Goal: Task Accomplishment & Management: Complete application form

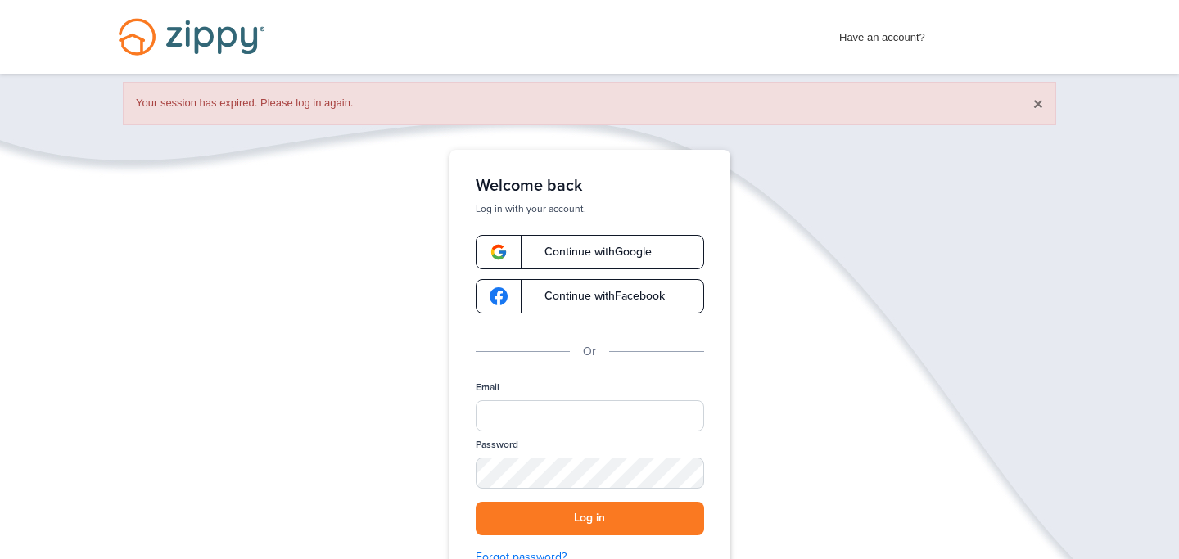
click at [1039, 103] on button "×" at bounding box center [1038, 103] width 10 height 17
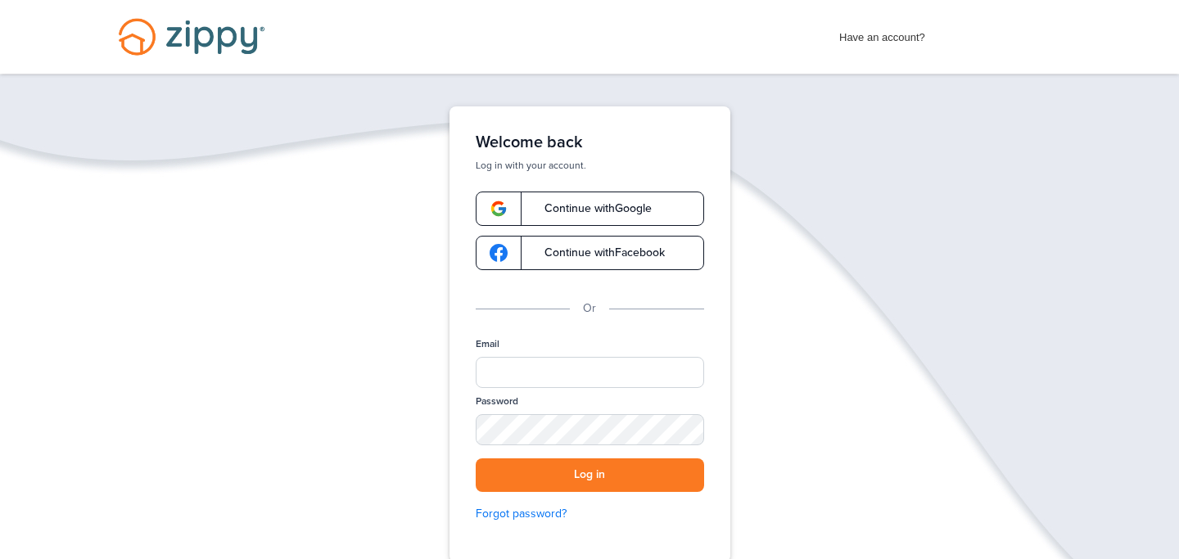
click at [644, 220] on link "Continue with Google" at bounding box center [590, 209] width 228 height 34
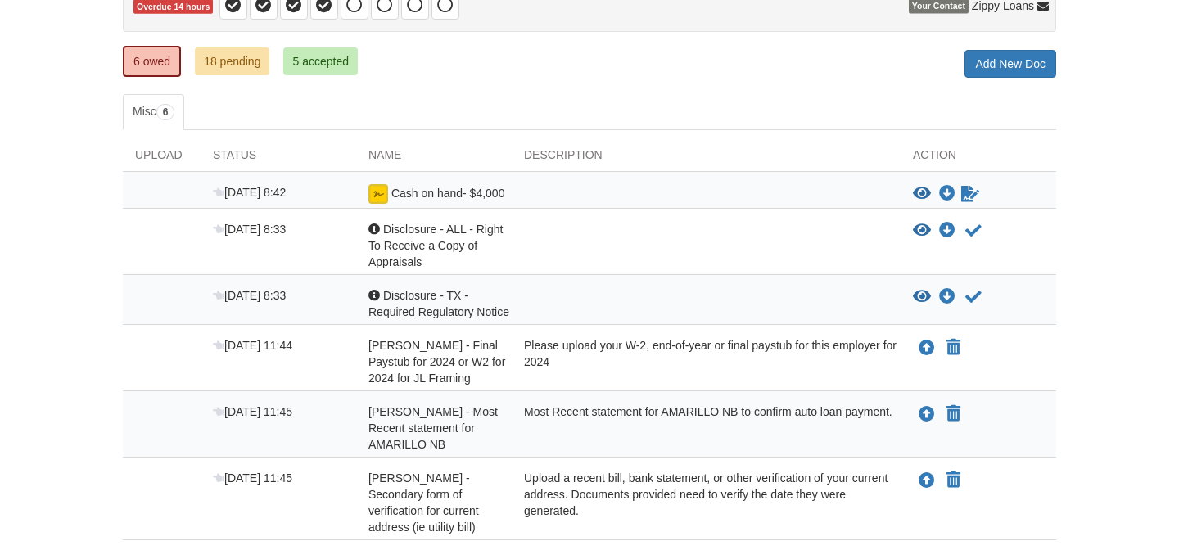
scroll to position [192, 0]
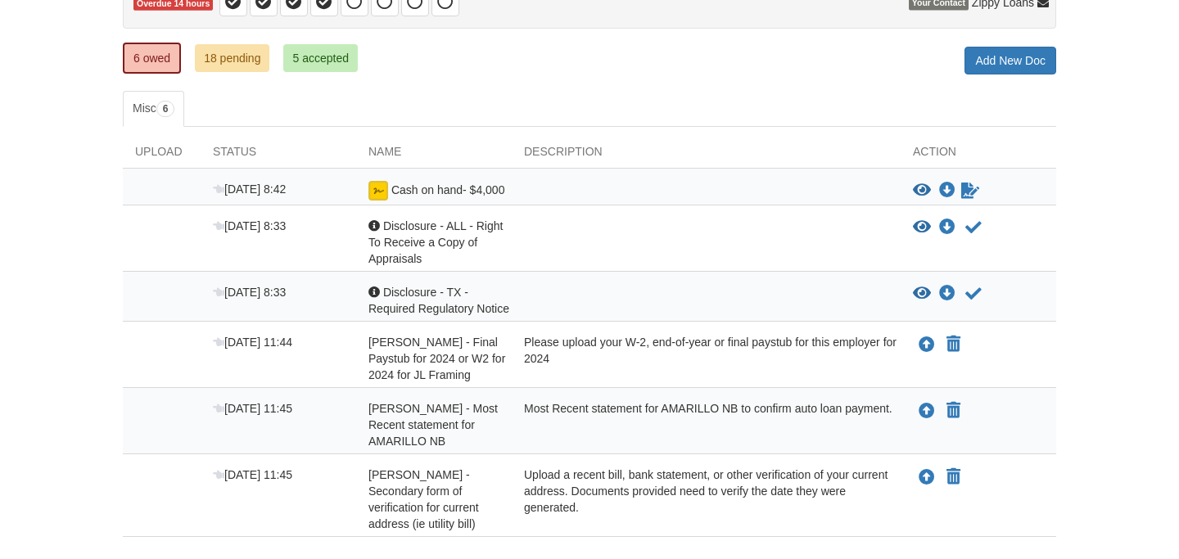
click at [453, 190] on span "Cash on hand- $4,000" at bounding box center [448, 189] width 114 height 13
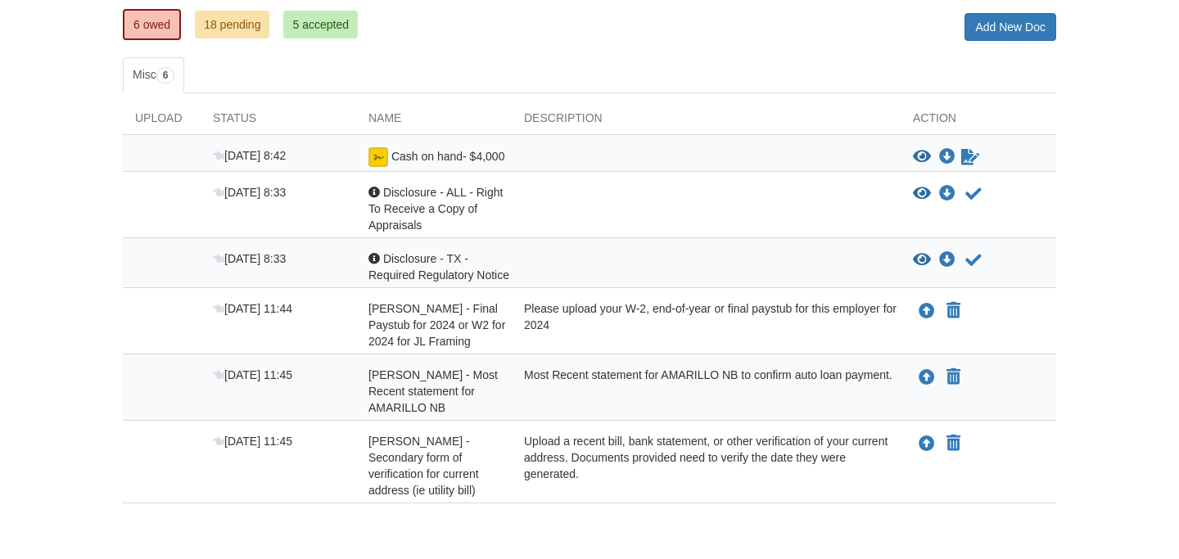
scroll to position [221, 0]
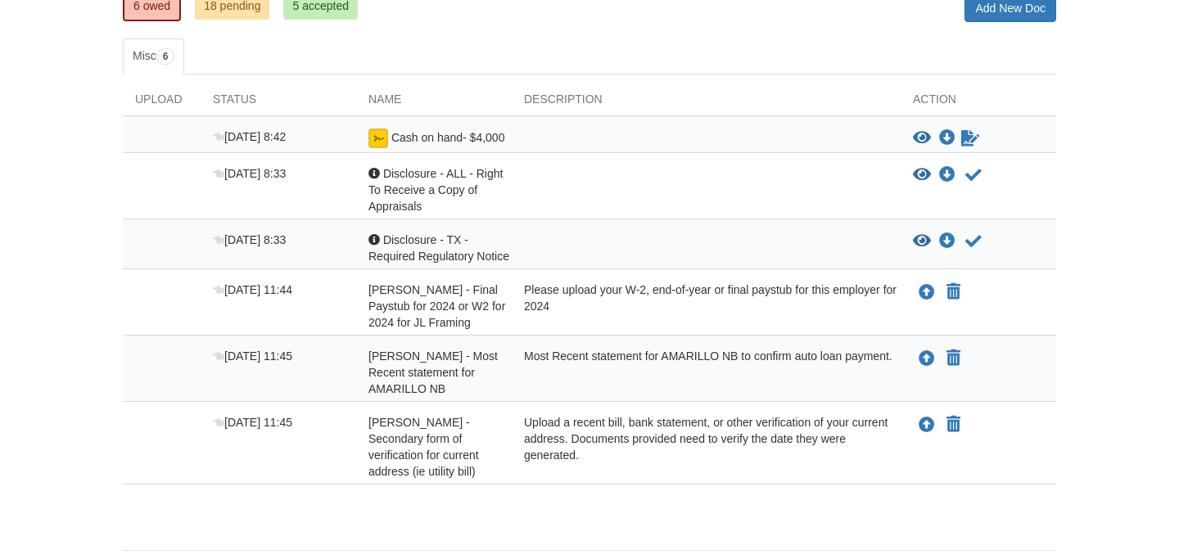
scroll to position [245, 0]
click at [247, 16] on link "18 pending" at bounding box center [232, 6] width 75 height 28
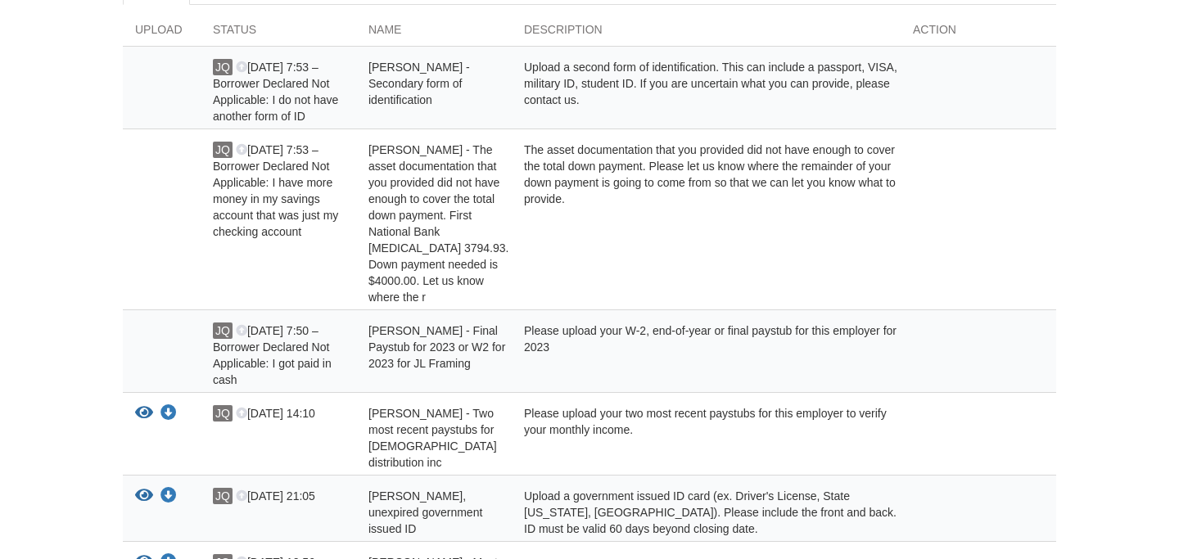
scroll to position [310, 0]
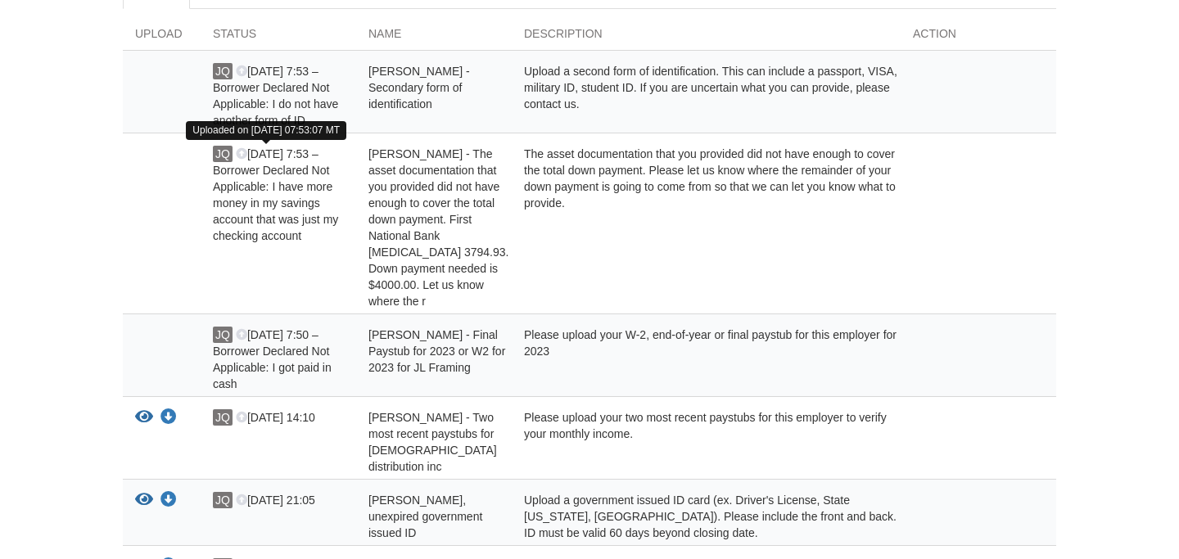
click at [283, 195] on span "Sep 1 7:53 – Borrower Declared Not Applicable: I have more money in my savings …" at bounding box center [275, 194] width 125 height 95
click at [242, 155] on icon at bounding box center [241, 154] width 11 height 11
click at [314, 182] on span "Sep 1 7:53 – Borrower Declared Not Applicable: I have more money in my savings …" at bounding box center [275, 194] width 125 height 95
click at [372, 207] on span "Jose Quintero - The asset documentation that you provided did not have enough t…" at bounding box center [438, 227] width 140 height 160
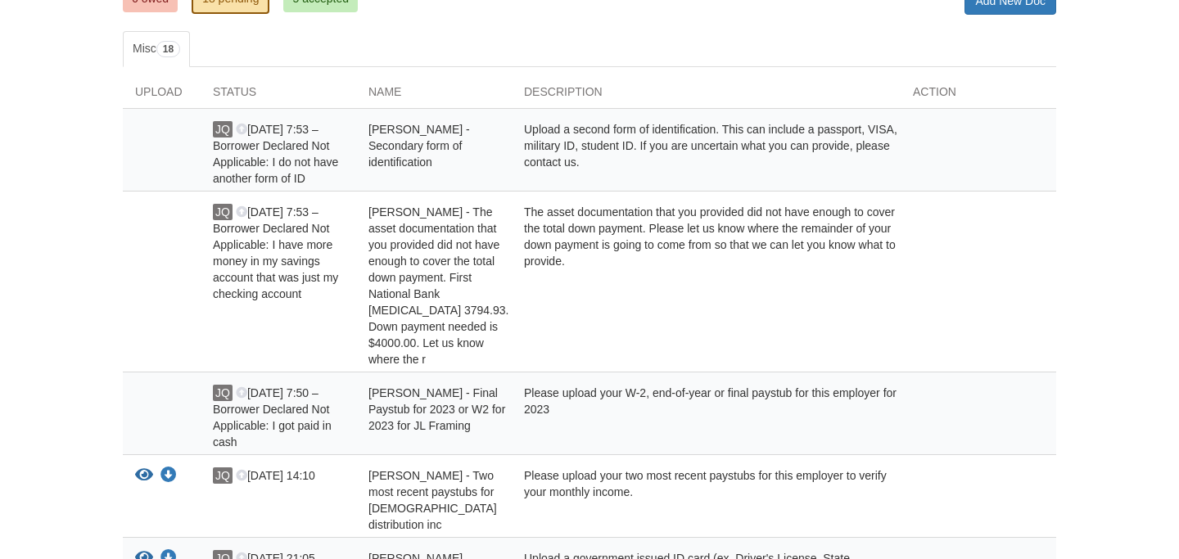
click at [407, 174] on div "[PERSON_NAME] - Secondary form of identification" at bounding box center [434, 154] width 156 height 66
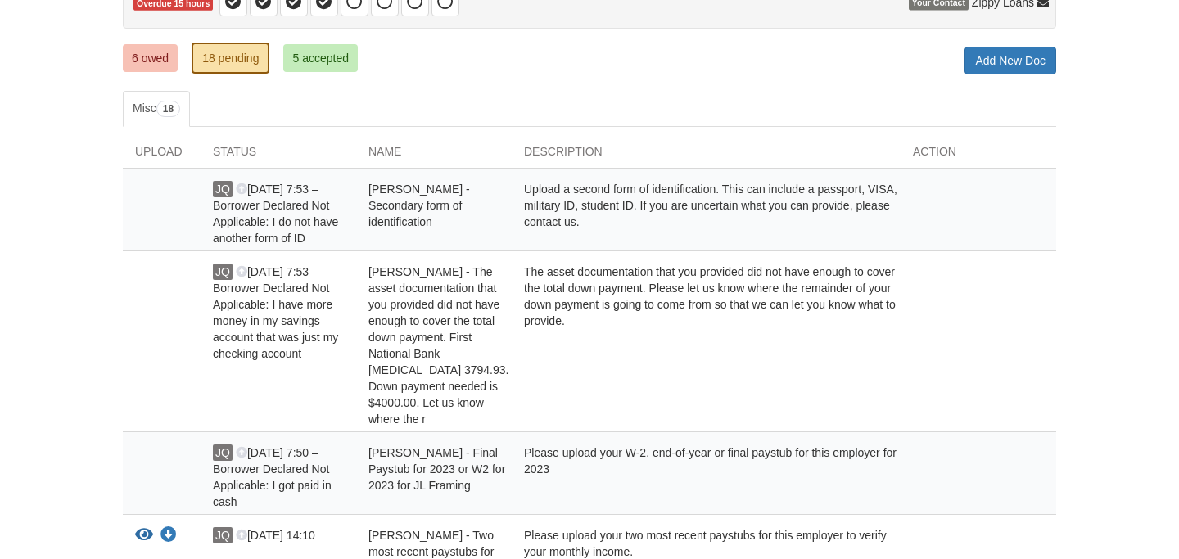
scroll to position [192, 0]
click at [1004, 62] on link "Add New Doc" at bounding box center [1011, 61] width 92 height 28
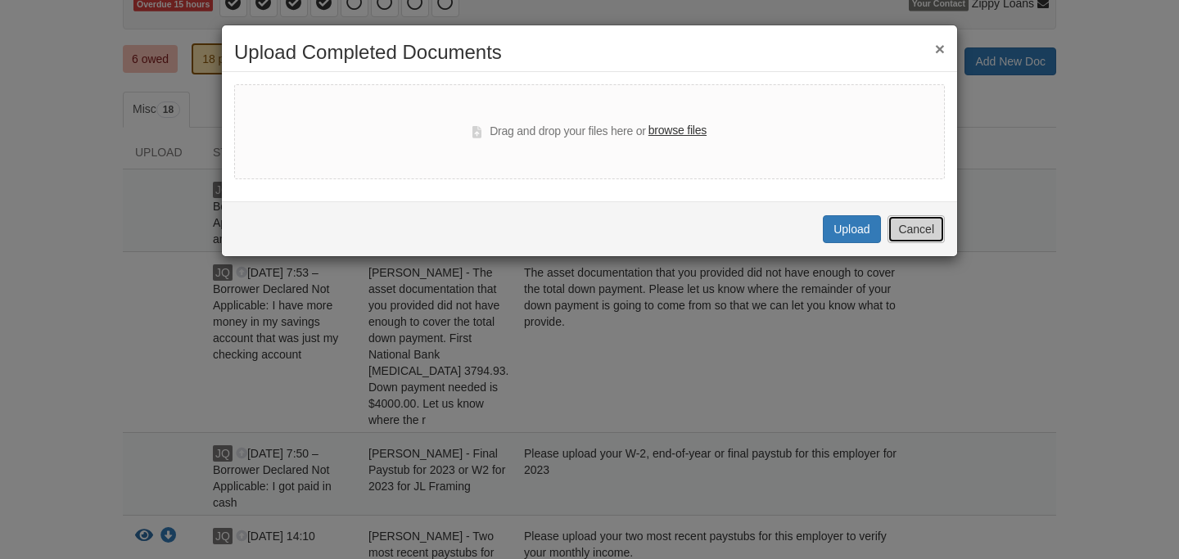
click at [913, 227] on button "Cancel" at bounding box center [916, 229] width 57 height 28
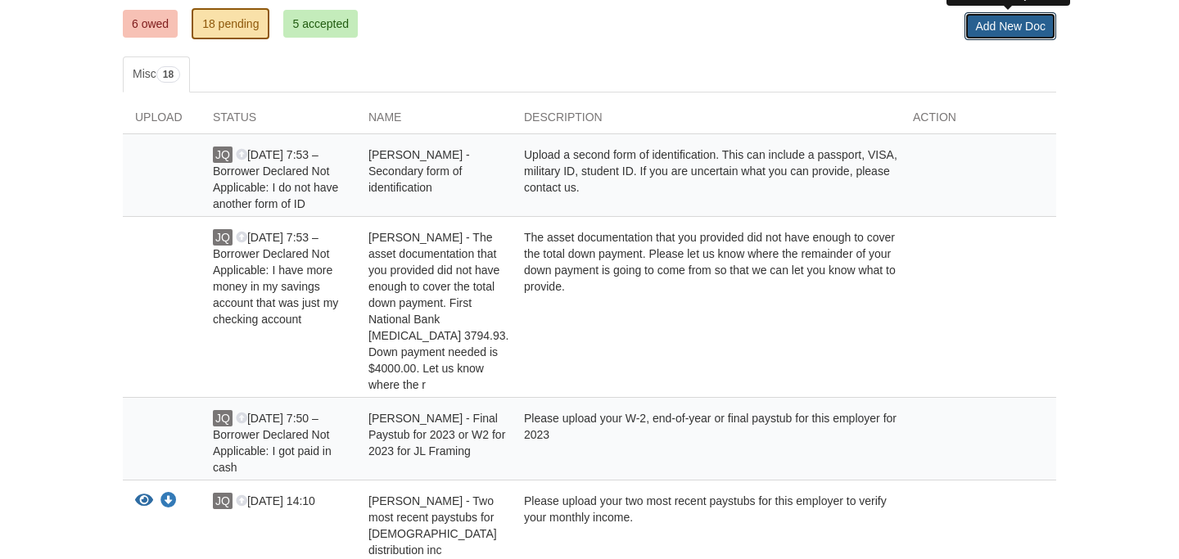
scroll to position [233, 0]
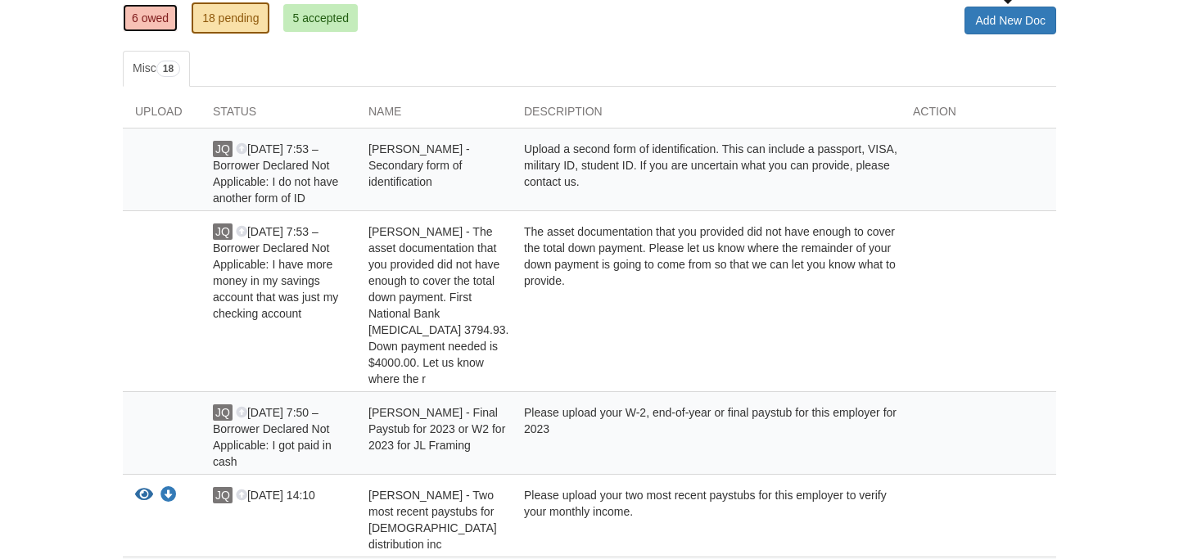
click at [133, 18] on link "6 owed" at bounding box center [150, 18] width 55 height 28
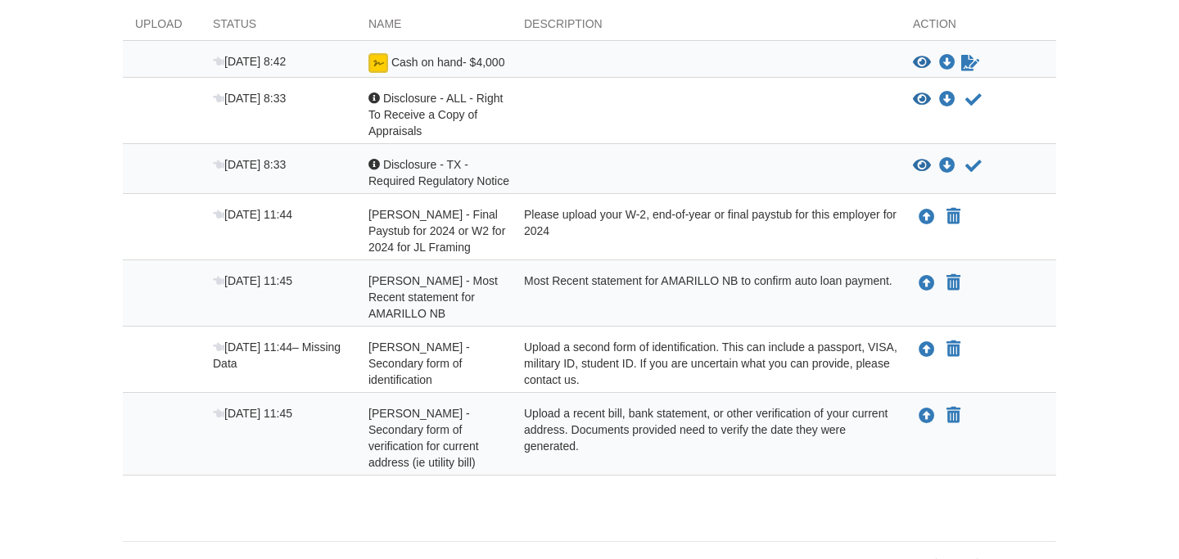
scroll to position [315, 0]
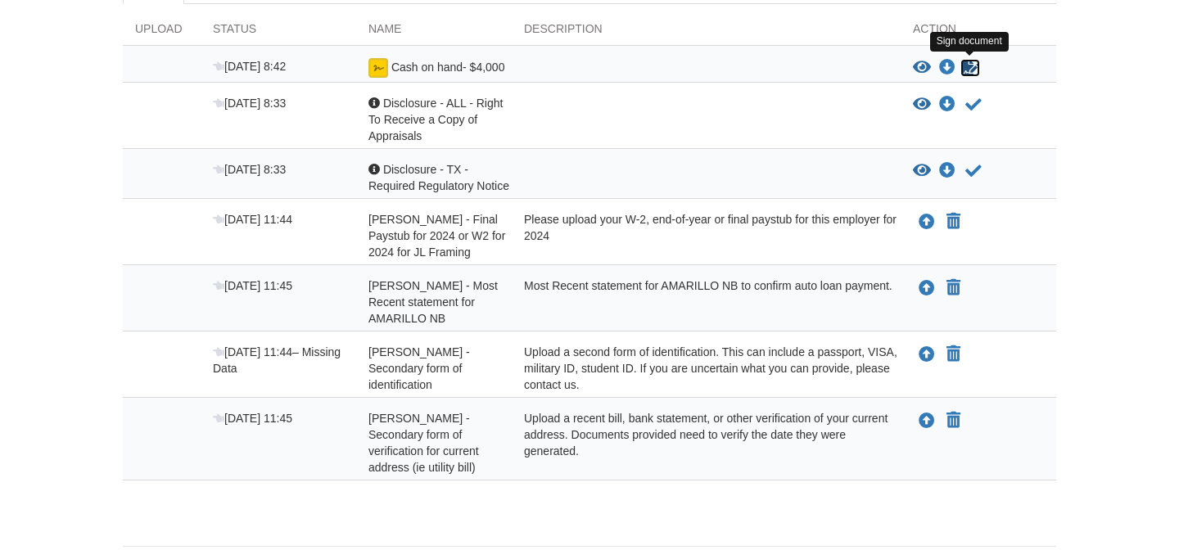
click at [970, 70] on icon "Sign Form" at bounding box center [970, 68] width 18 height 16
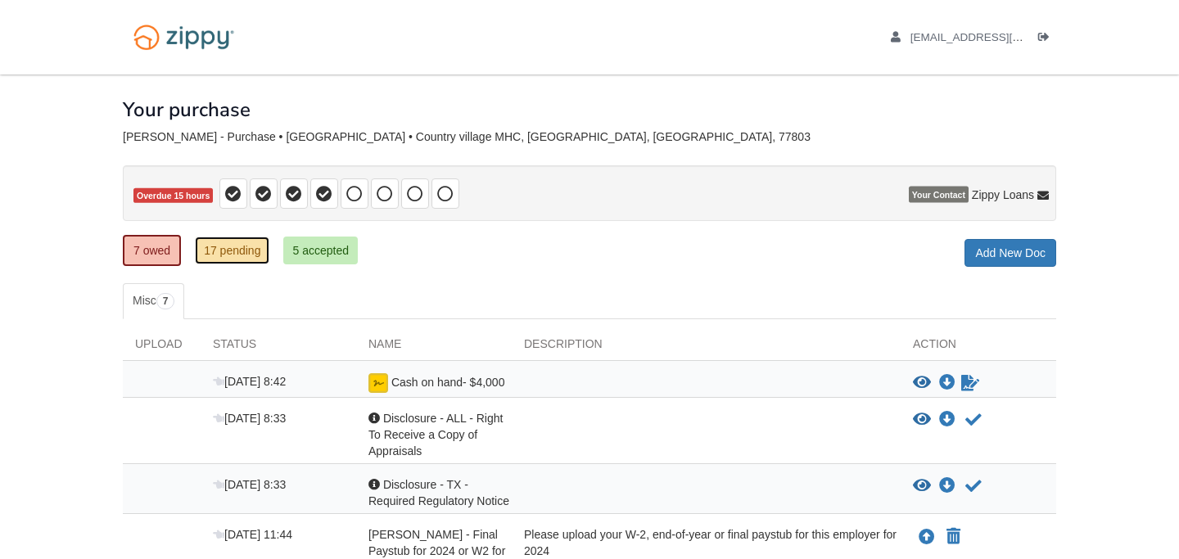
click at [245, 252] on link "17 pending" at bounding box center [232, 251] width 75 height 28
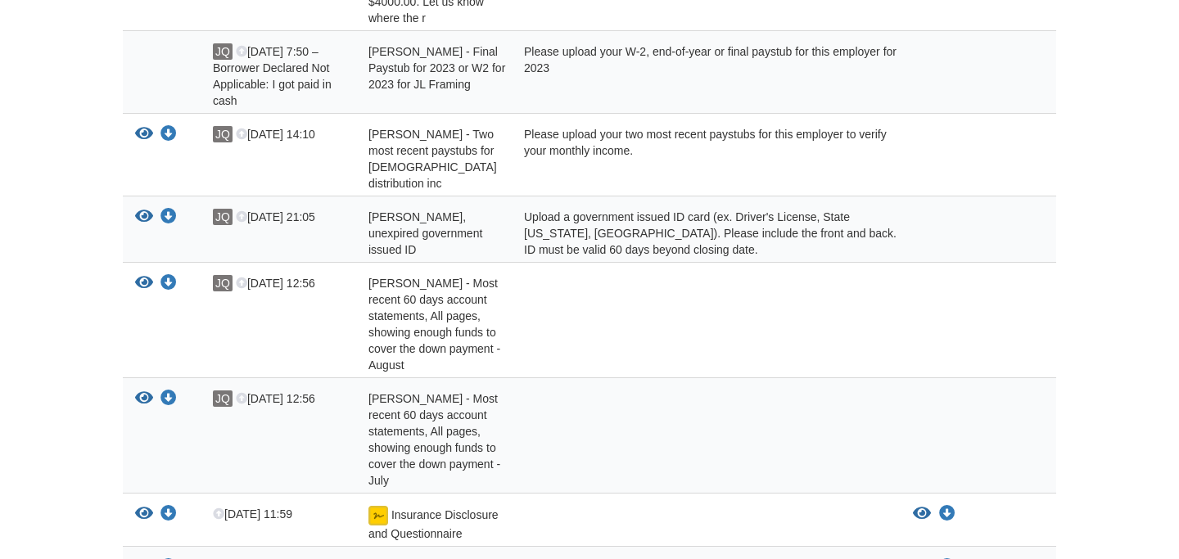
scroll to position [567, 0]
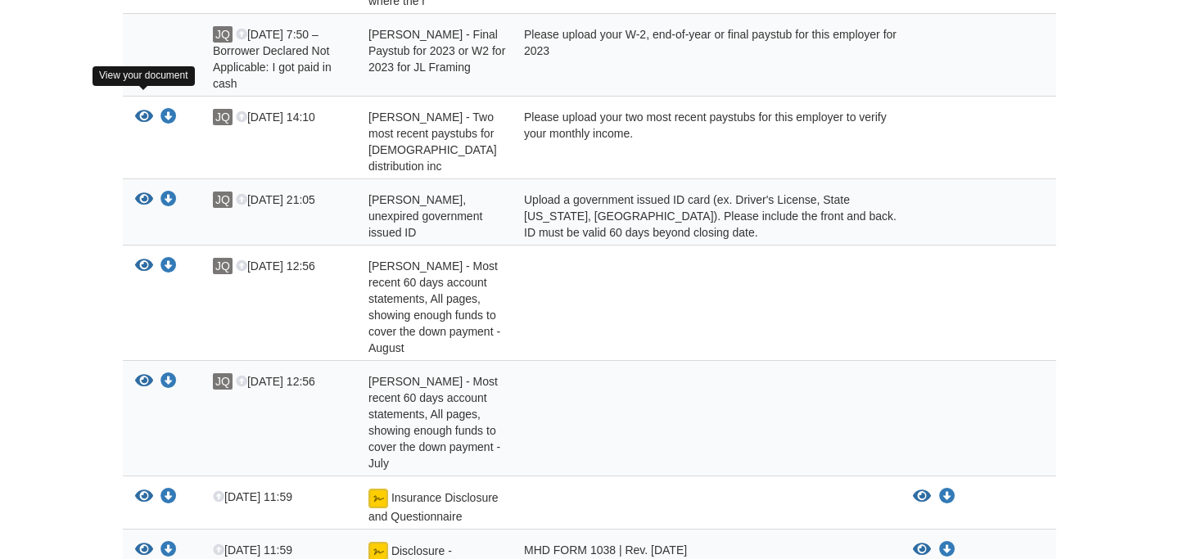
click at [144, 109] on icon "View Jose Quintero - Two most recent paystubs for Kristen distribution inc" at bounding box center [144, 117] width 18 height 16
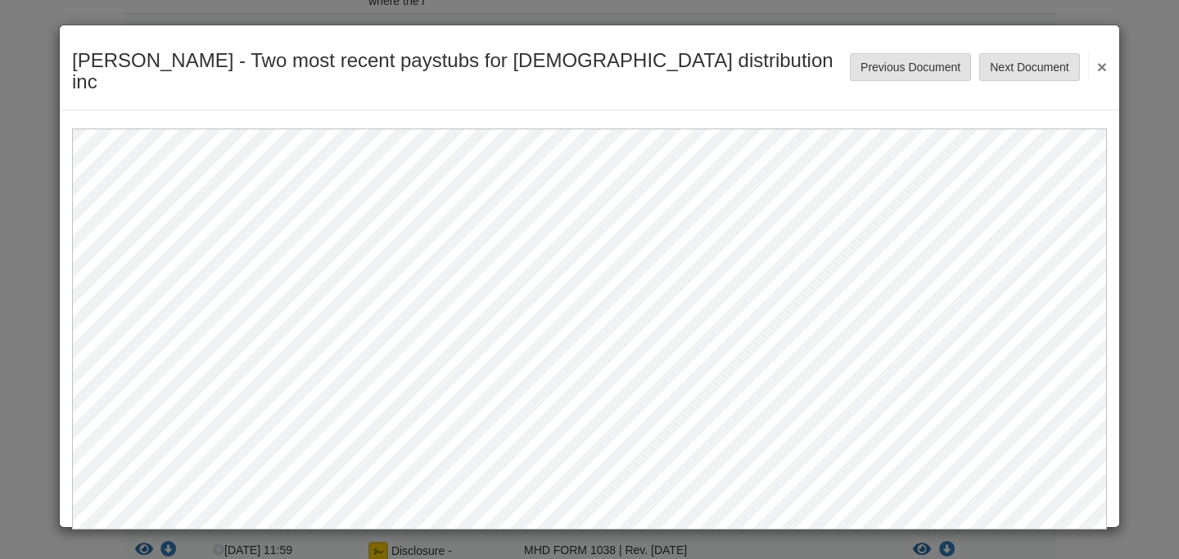
click at [1098, 53] on button "×" at bounding box center [1097, 66] width 19 height 29
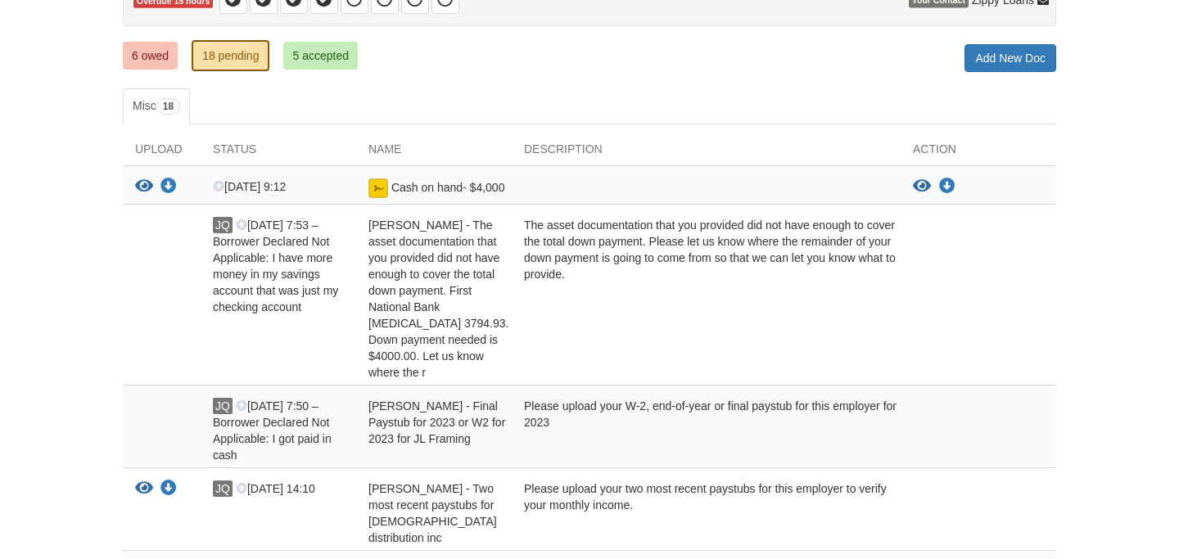
scroll to position [0, 0]
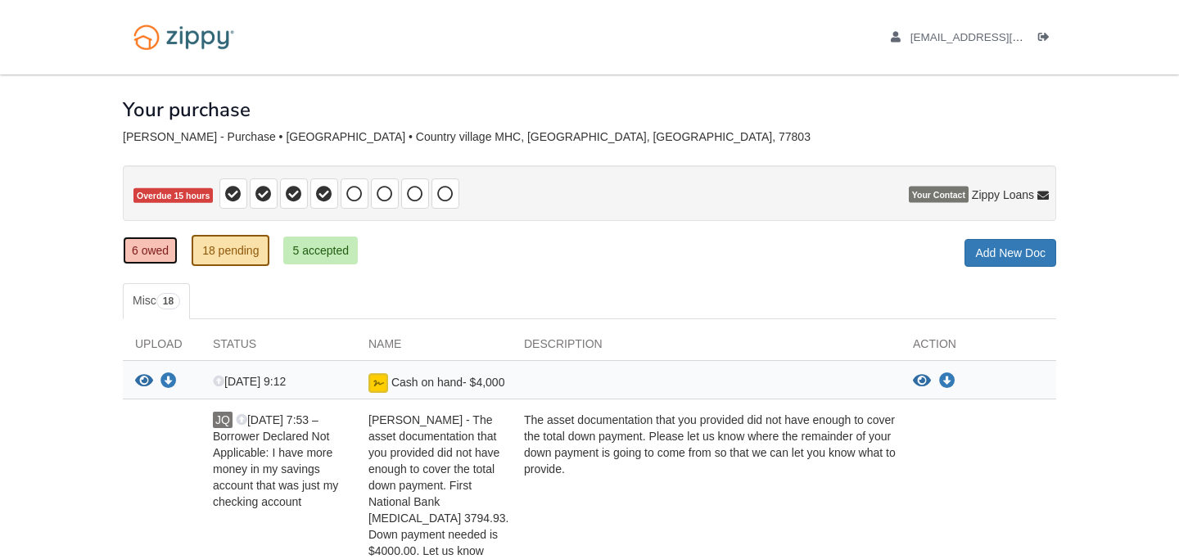
click at [140, 246] on link "6 owed" at bounding box center [150, 251] width 55 height 28
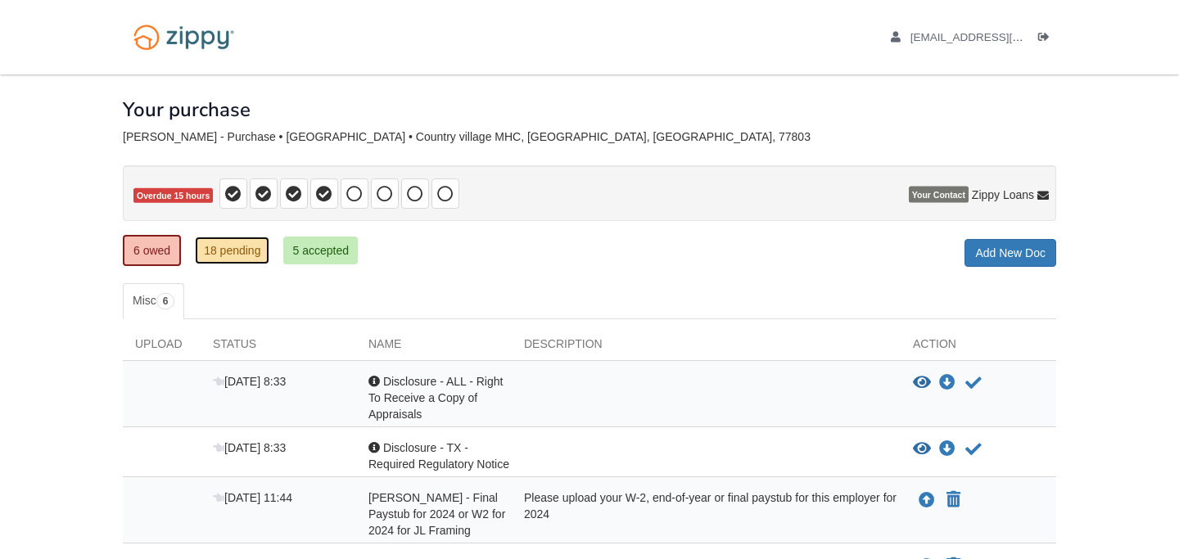
click at [210, 246] on link "18 pending" at bounding box center [232, 251] width 75 height 28
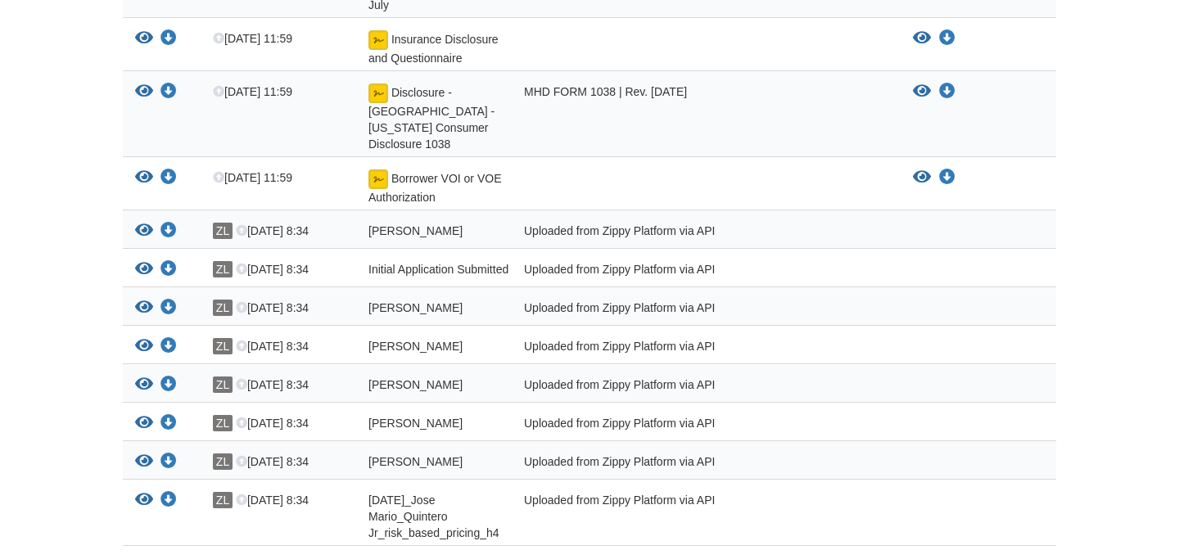
scroll to position [1158, 0]
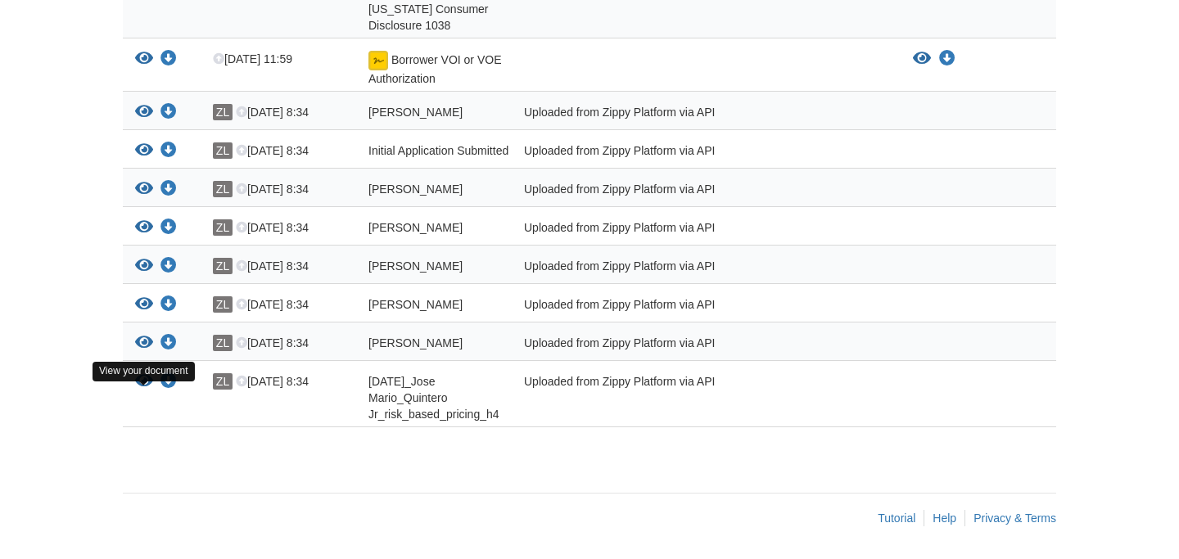
click at [138, 376] on icon "View 08-18-2025_Jose Mario_Quintero Jr_risk_based_pricing_h4" at bounding box center [144, 381] width 18 height 16
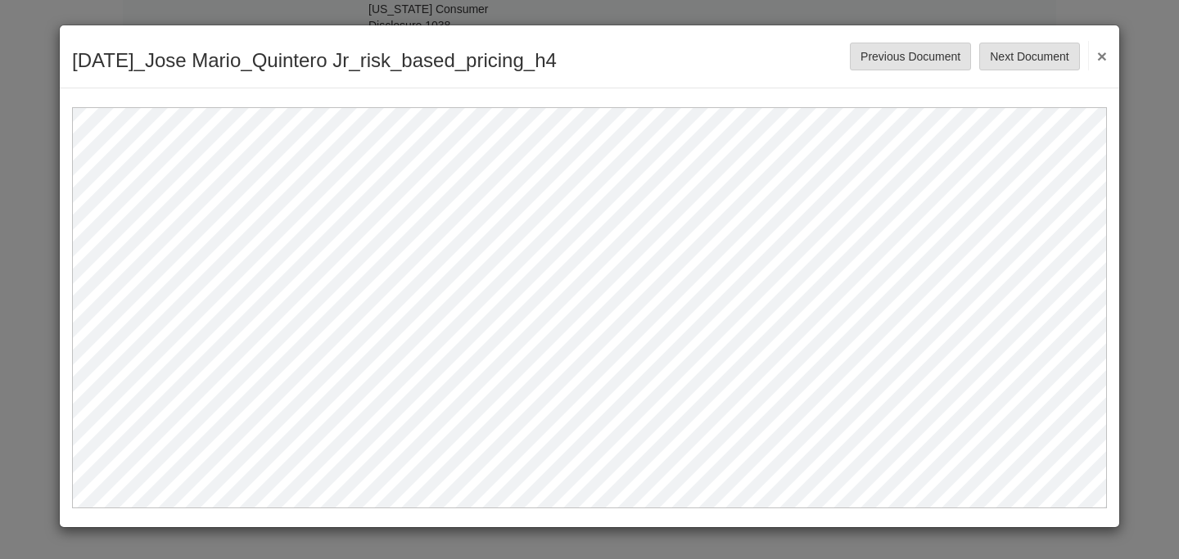
click at [1101, 58] on button "×" at bounding box center [1097, 55] width 19 height 29
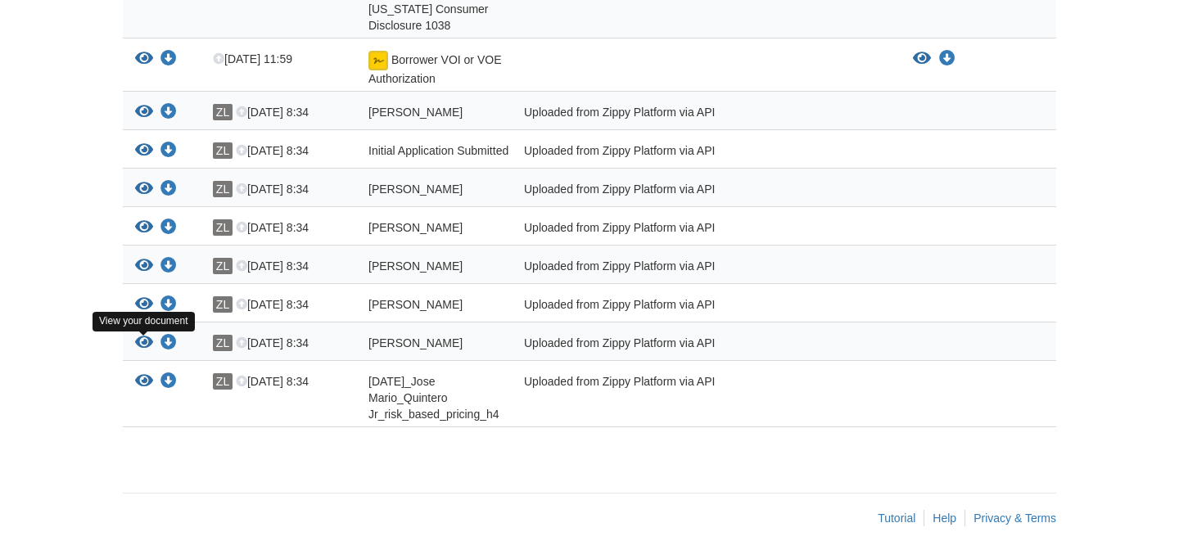
click at [143, 337] on icon "View Jose Mario_Quintero Jr_terms_of_use" at bounding box center [144, 343] width 18 height 16
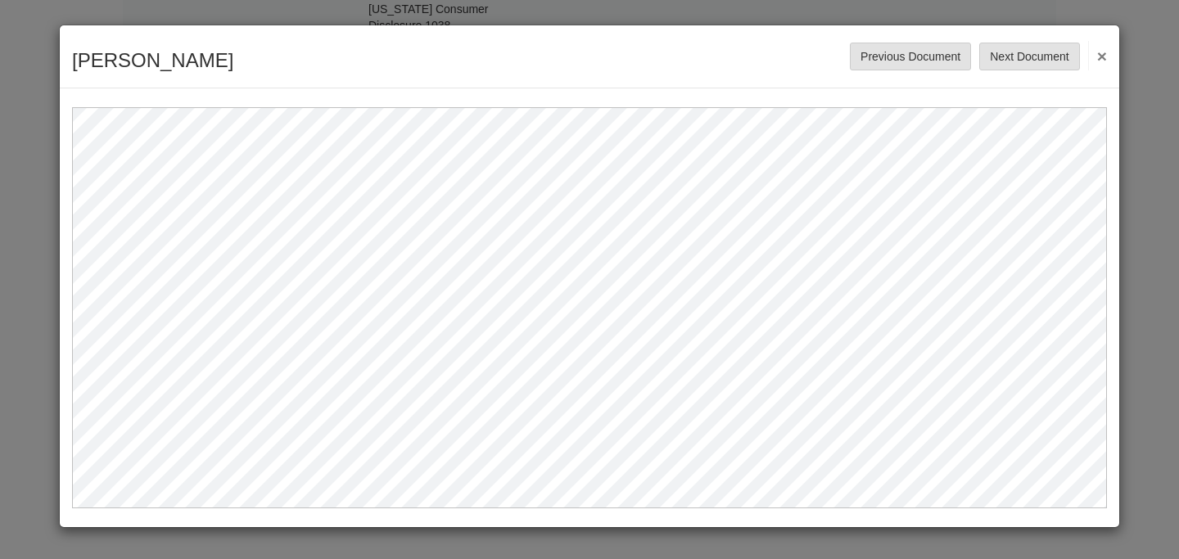
click at [1103, 57] on button "×" at bounding box center [1097, 55] width 19 height 29
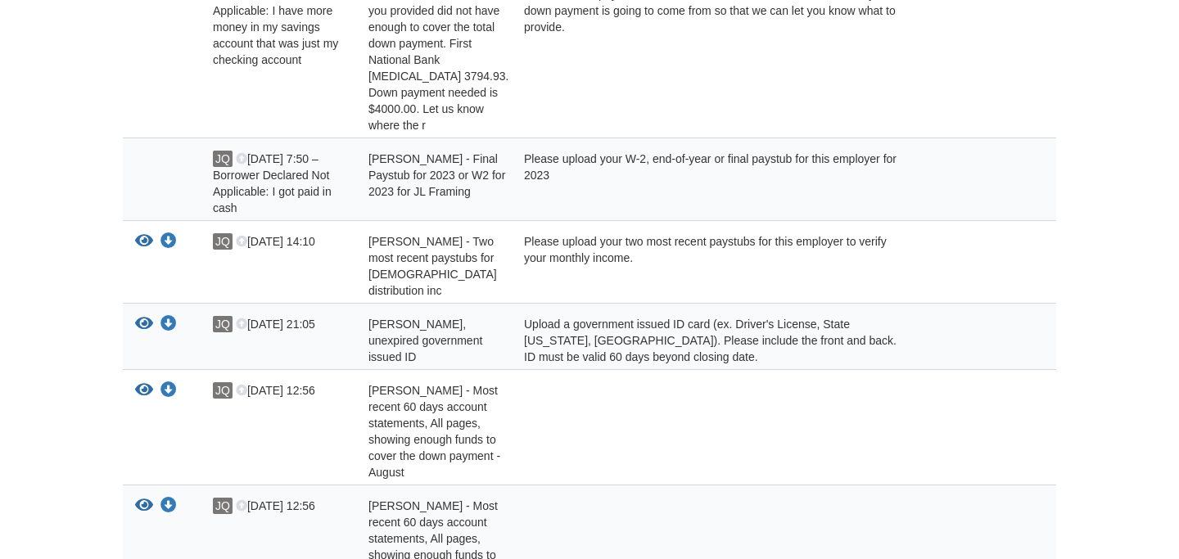
scroll to position [459, 0]
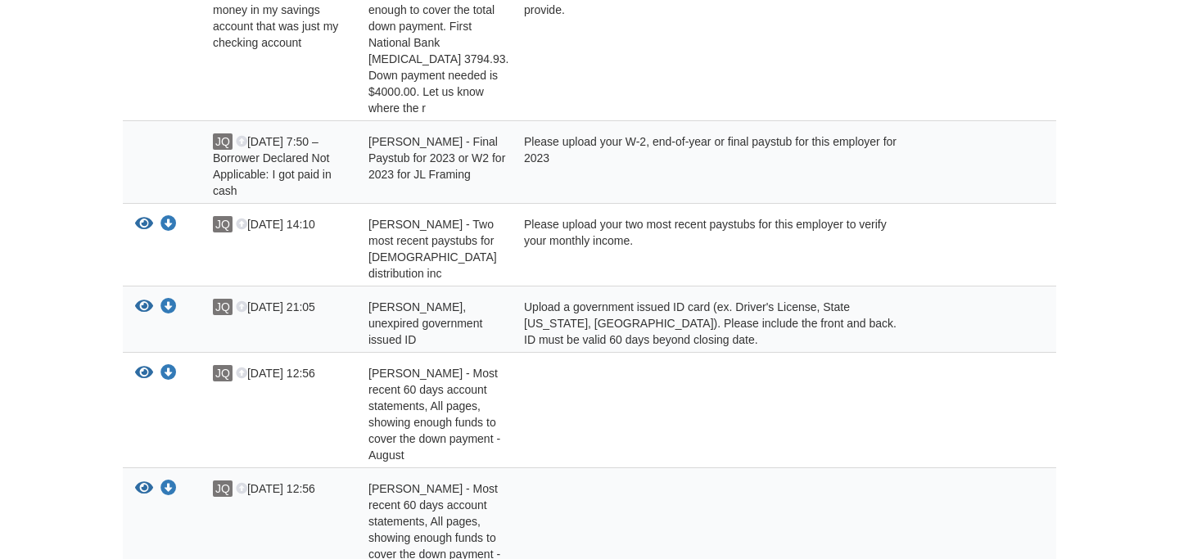
click at [133, 299] on div "View your document Download your document" at bounding box center [162, 323] width 78 height 49
click at [140, 299] on icon "View Jose Quintero - Valid, unexpired government issued ID" at bounding box center [144, 307] width 18 height 16
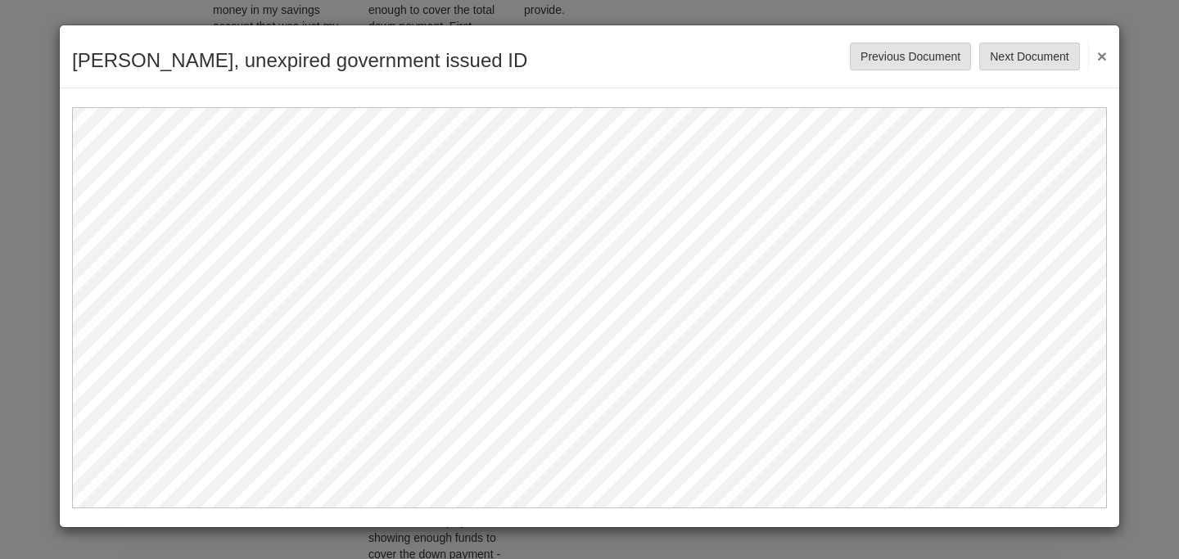
click at [1096, 54] on button "×" at bounding box center [1097, 55] width 19 height 29
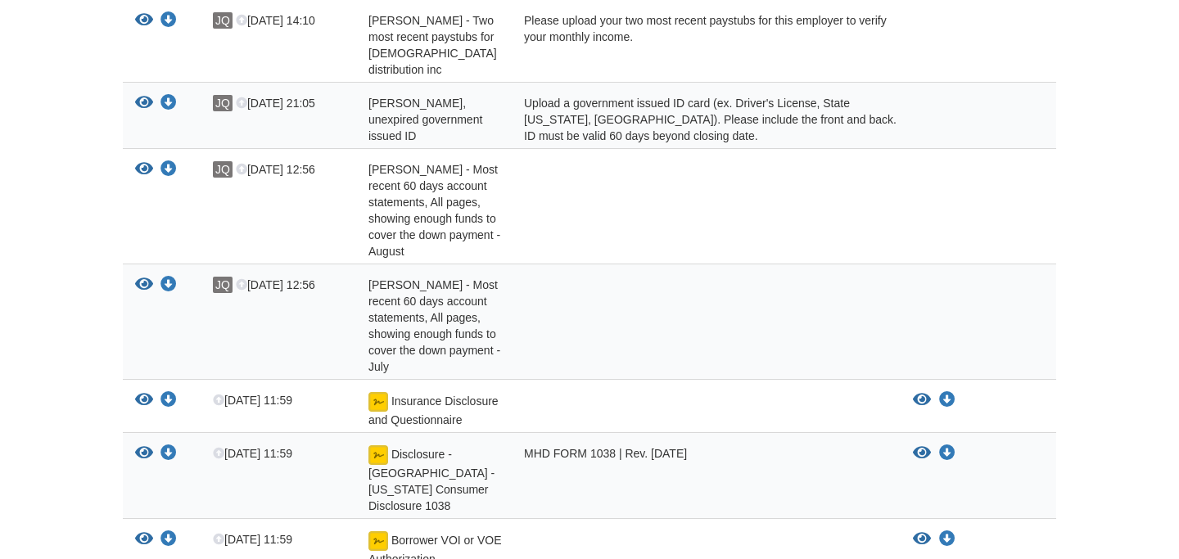
scroll to position [668, 0]
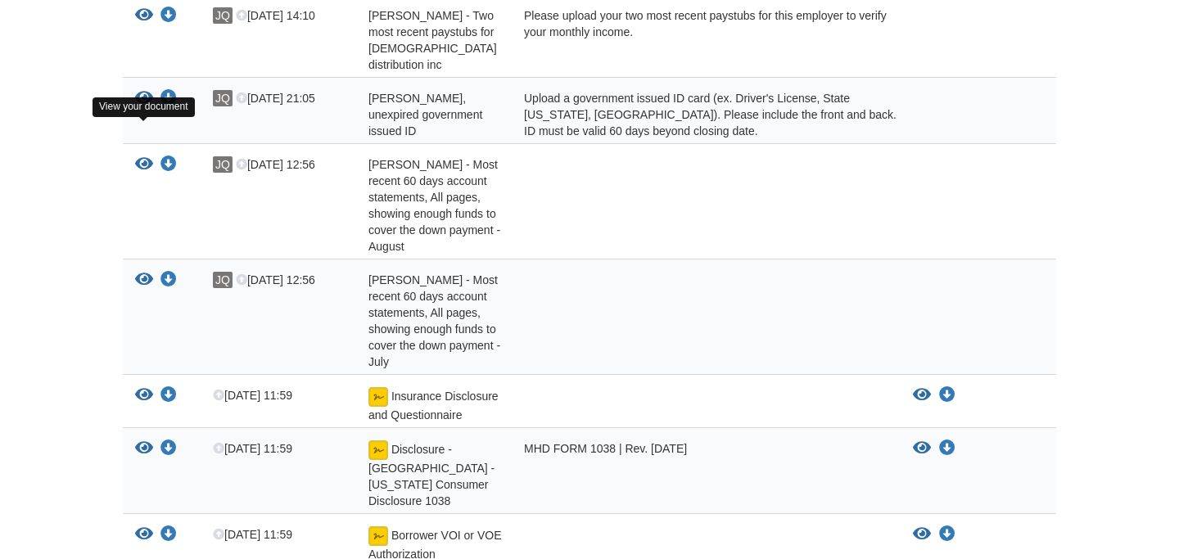
click at [135, 156] on icon "View Jose Quintero - Most recent 60 days account statements, All pages, showing…" at bounding box center [144, 164] width 18 height 16
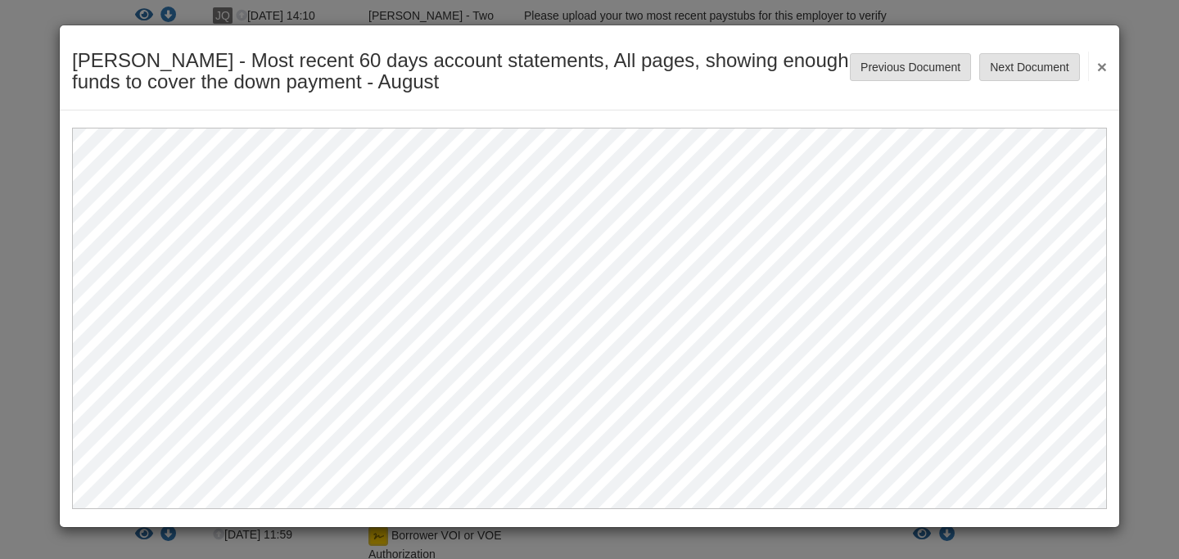
drag, startPoint x: 1095, startPoint y: 66, endPoint x: 1065, endPoint y: 34, distance: 44.6
click at [1095, 66] on button "×" at bounding box center [1097, 66] width 19 height 29
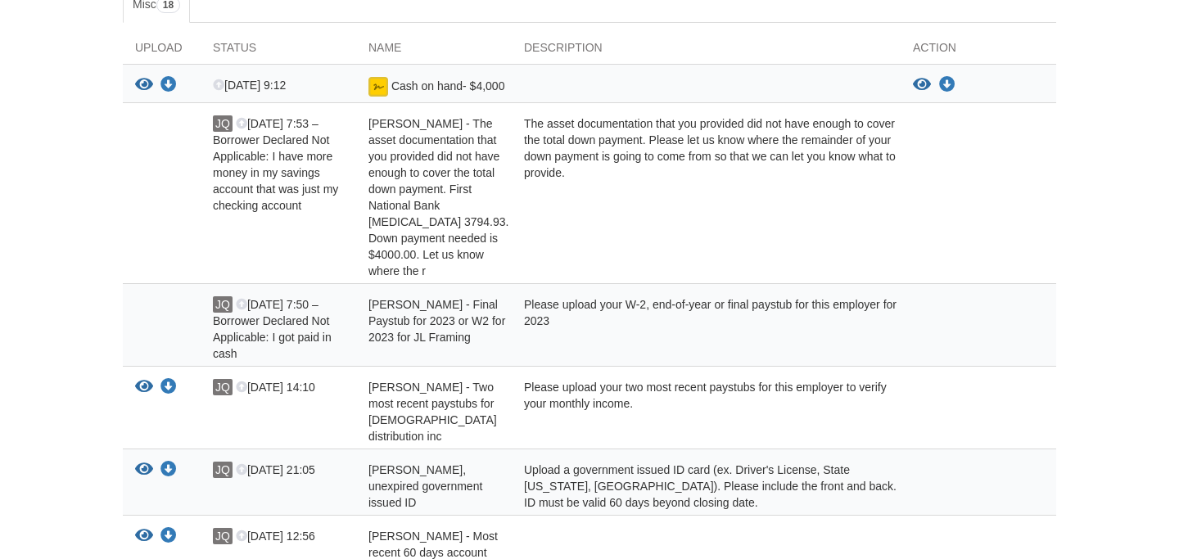
scroll to position [0, 0]
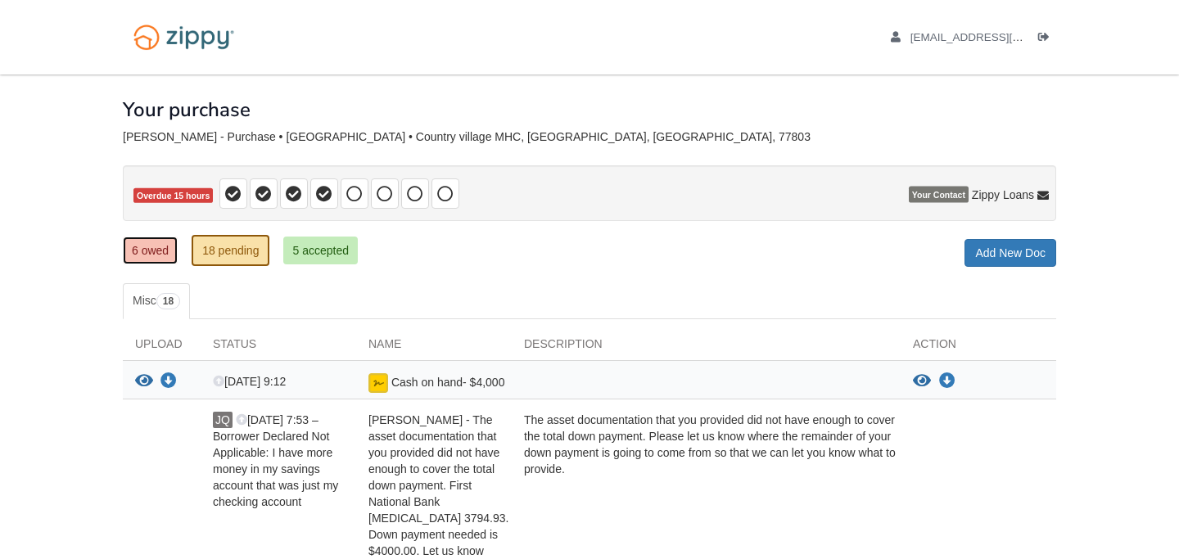
click at [163, 240] on link "6 owed" at bounding box center [150, 251] width 55 height 28
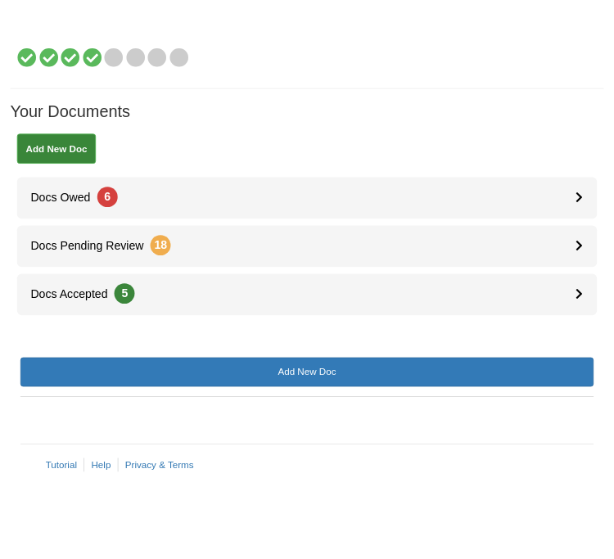
scroll to position [254, 0]
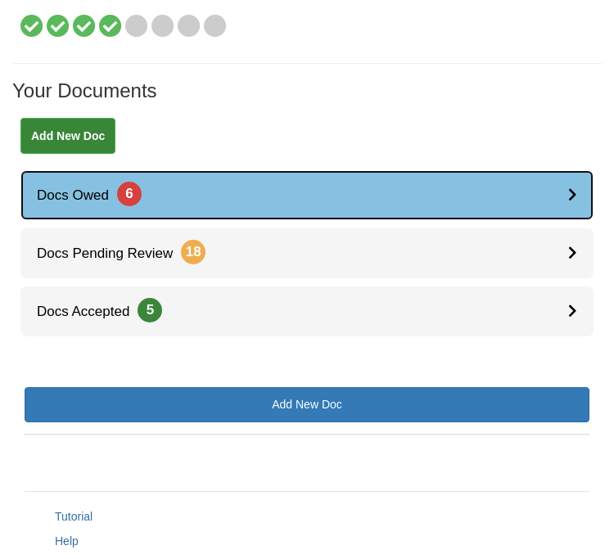
click at [368, 179] on link "Docs Owed 6" at bounding box center [306, 195] width 573 height 50
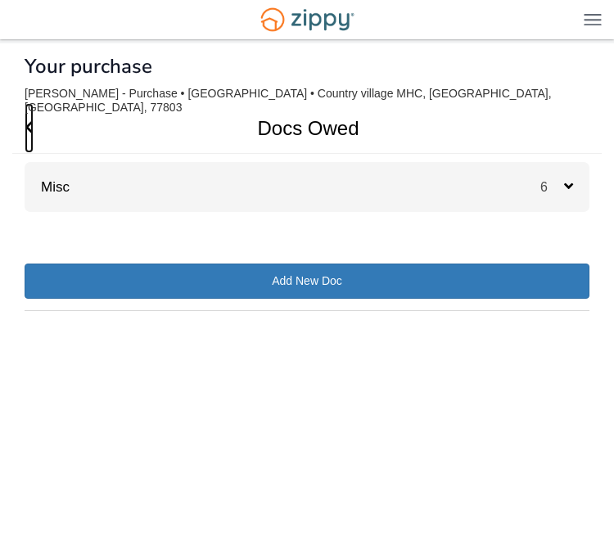
click at [29, 106] on span "Go Back" at bounding box center [29, 128] width 9 height 50
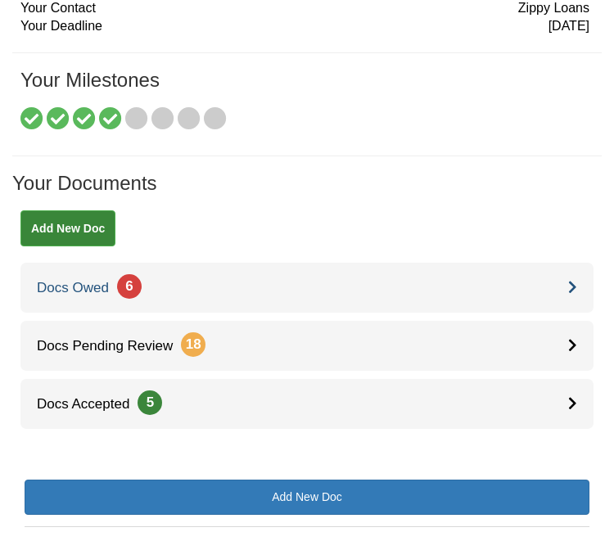
scroll to position [98, 0]
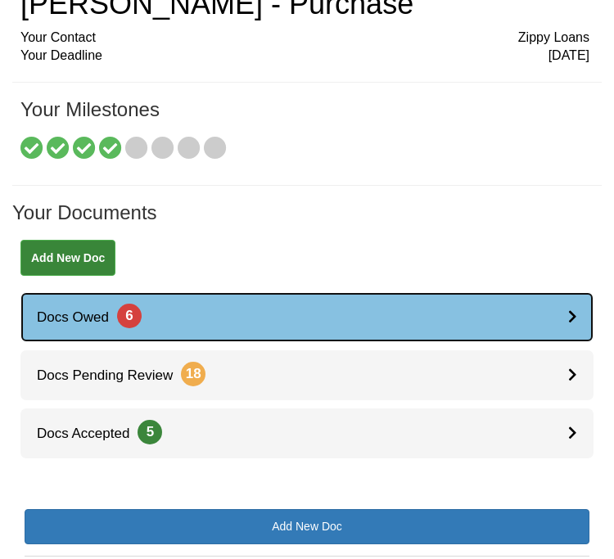
click at [578, 301] on div at bounding box center [580, 317] width 25 height 50
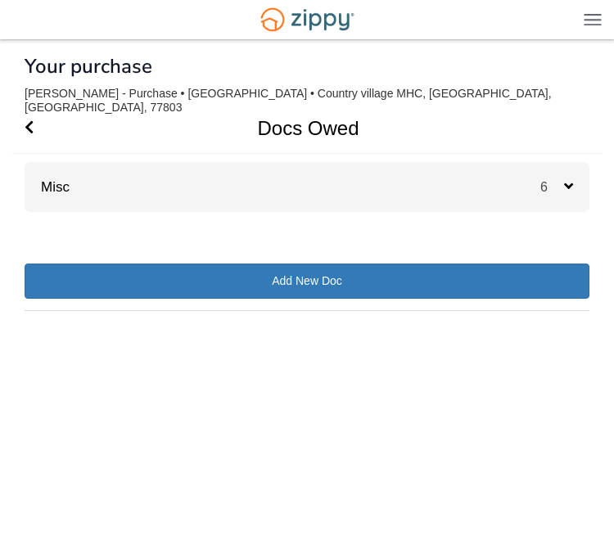
click at [570, 179] on icon at bounding box center [568, 186] width 9 height 15
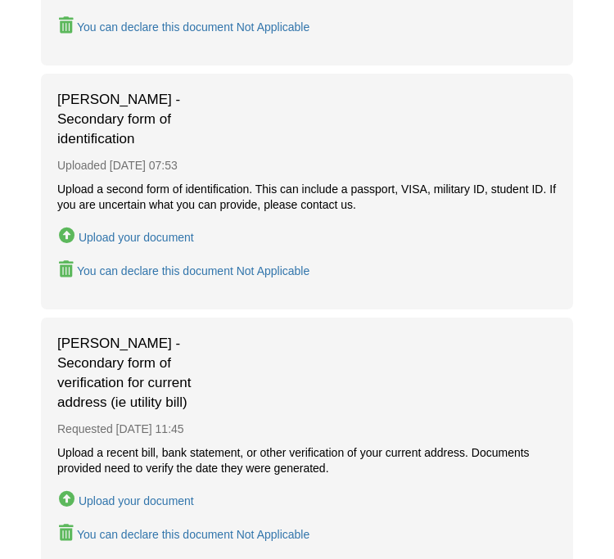
scroll to position [1271, 0]
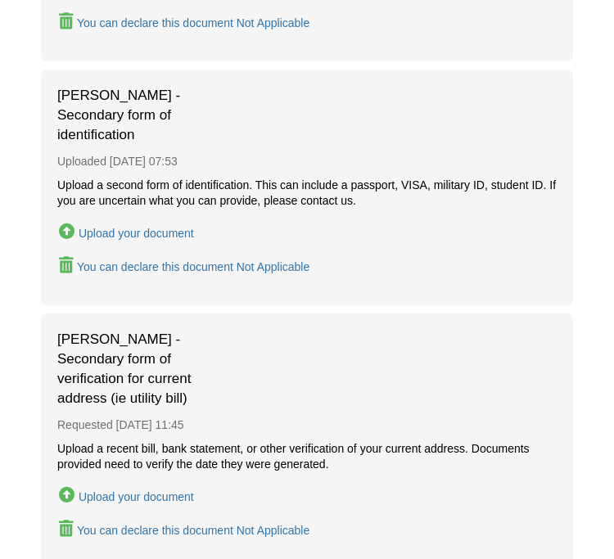
click at [134, 237] on div "Upload your document" at bounding box center [136, 233] width 115 height 13
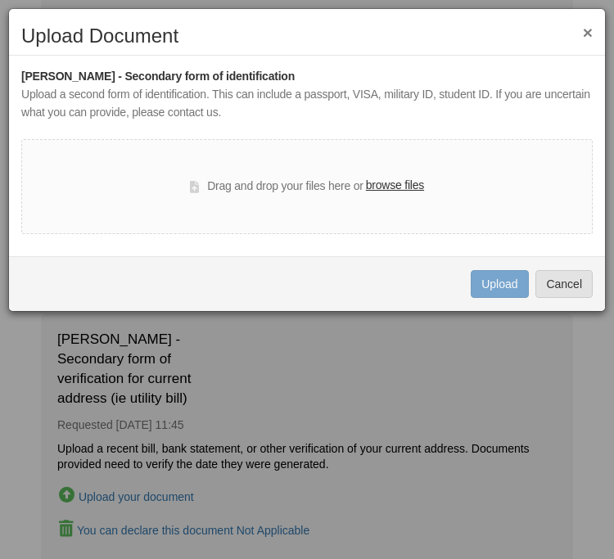
click at [586, 32] on button "×" at bounding box center [588, 32] width 10 height 17
